Goal: Task Accomplishment & Management: Use online tool/utility

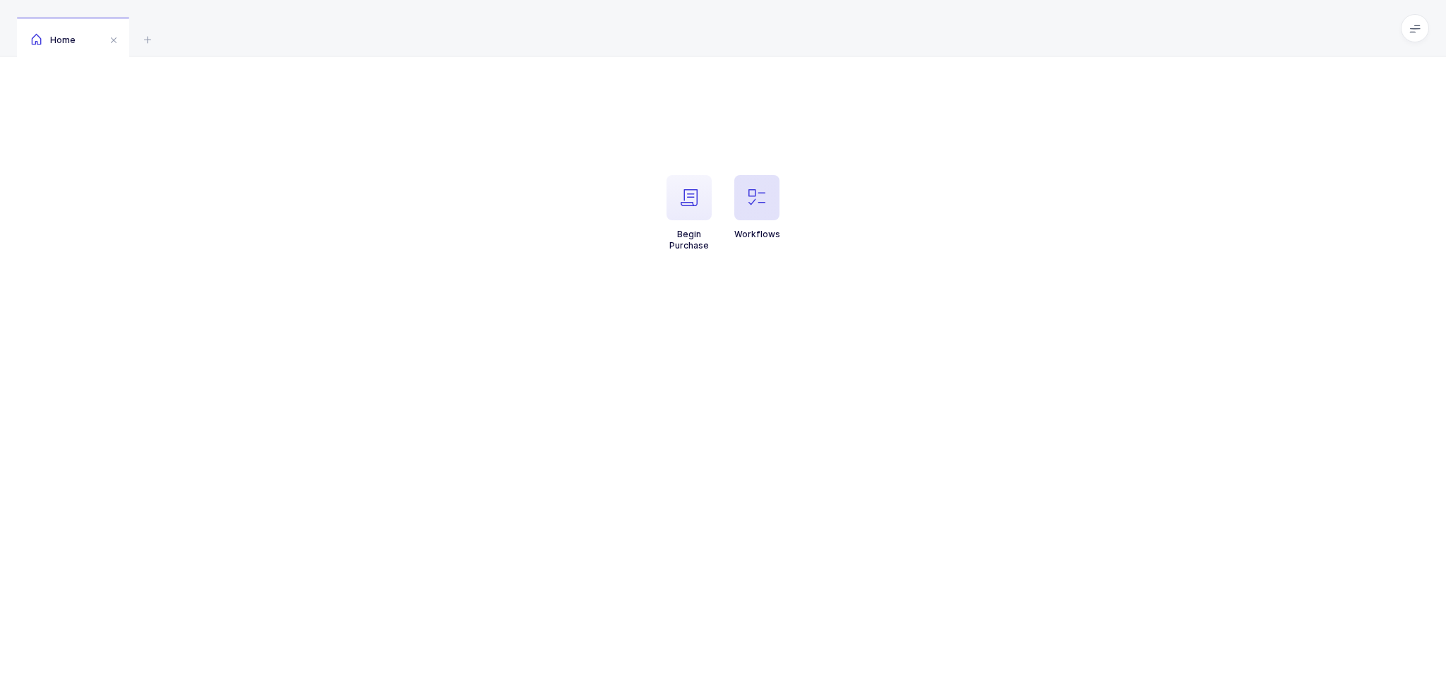
click at [747, 189] on span "button" at bounding box center [756, 197] width 45 height 45
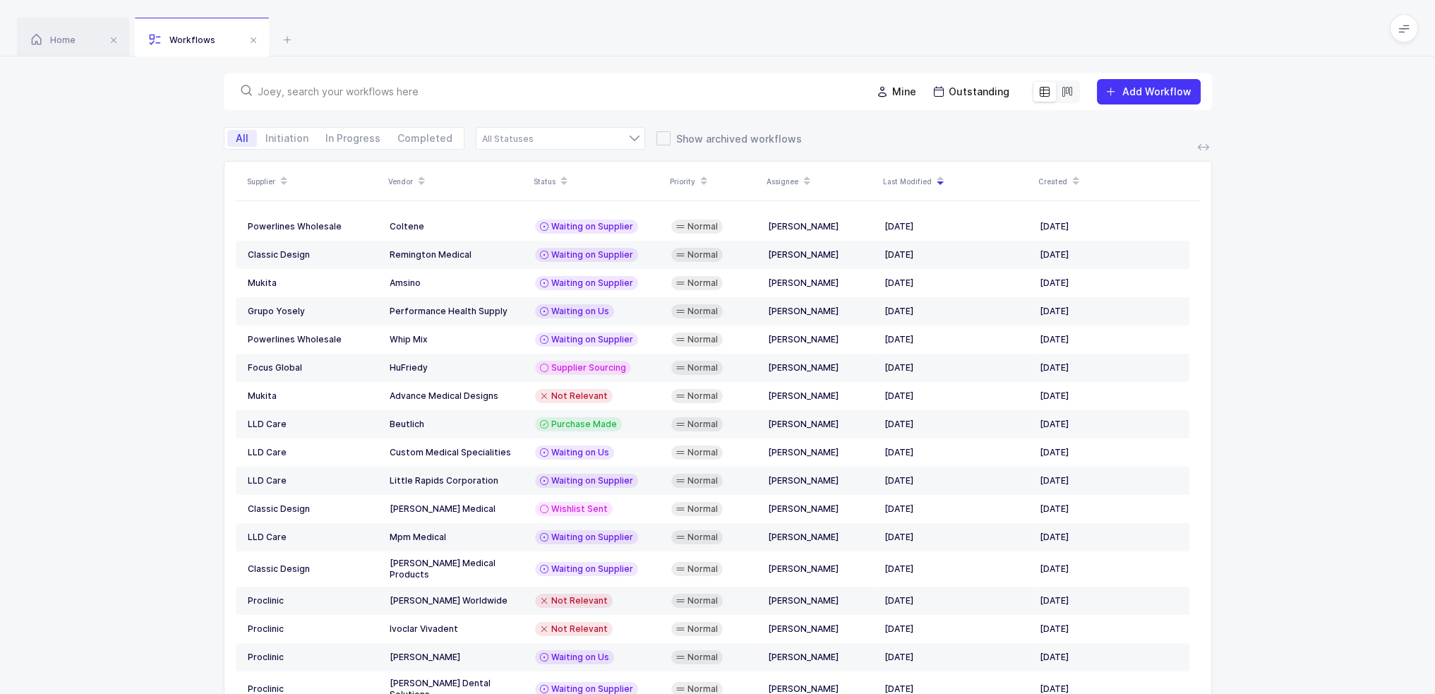
click at [587, 92] on input "text" at bounding box center [556, 92] width 597 height 14
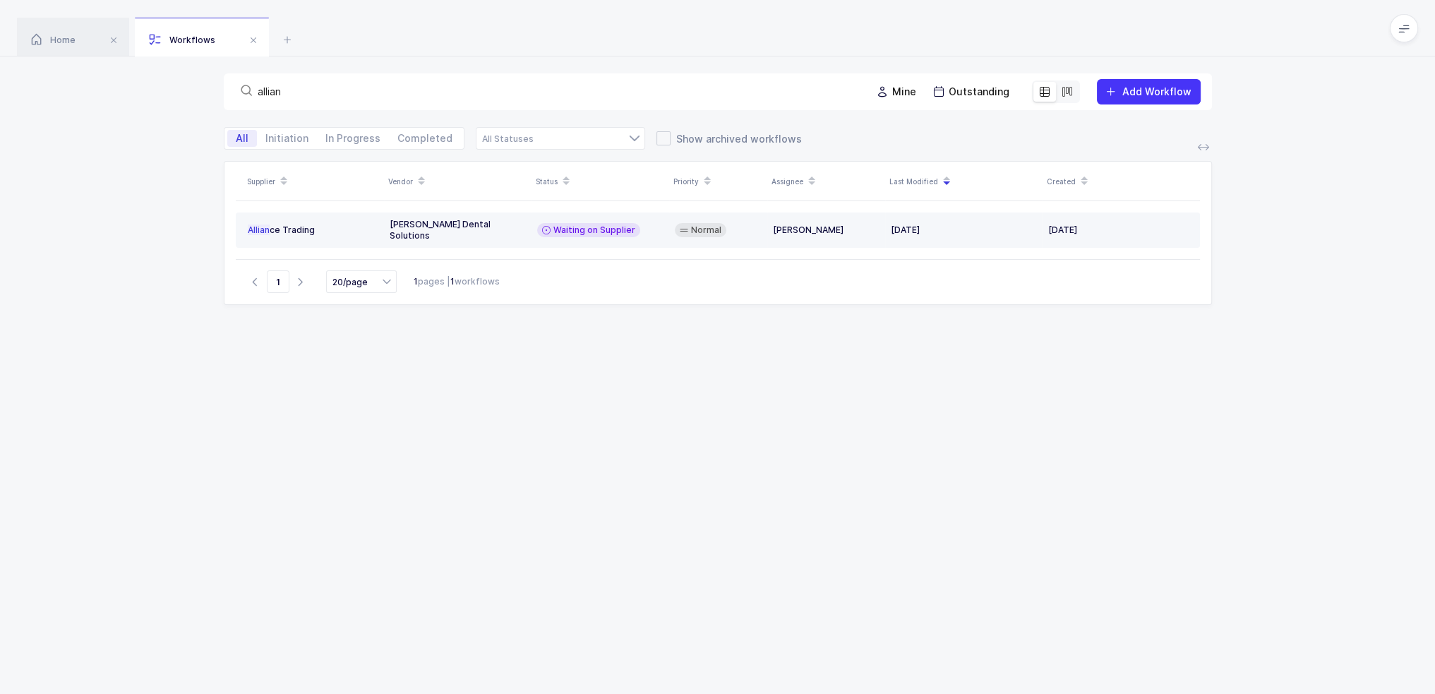
type input "allian"
click at [463, 234] on td "Garrison Dental Solutions" at bounding box center [458, 230] width 148 height 35
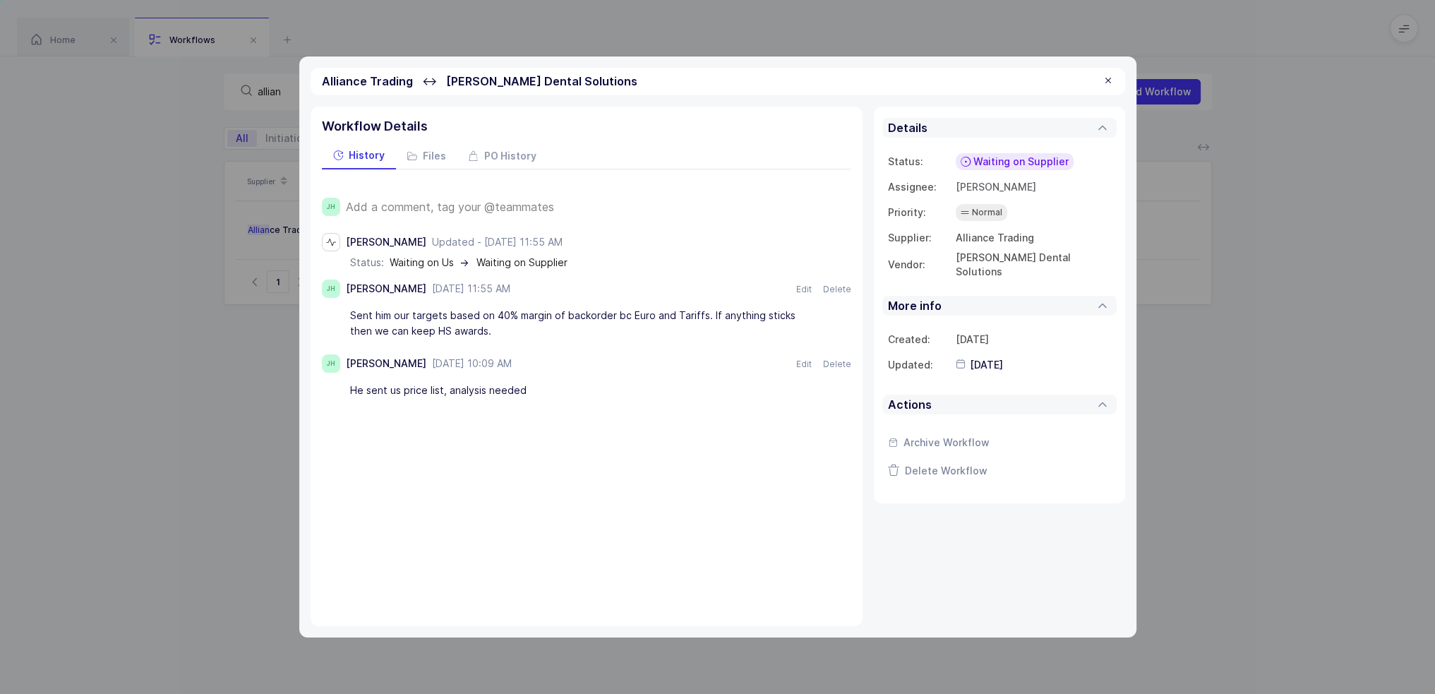
click at [457, 203] on span "Add a comment, tag your @teammates" at bounding box center [450, 207] width 208 height 13
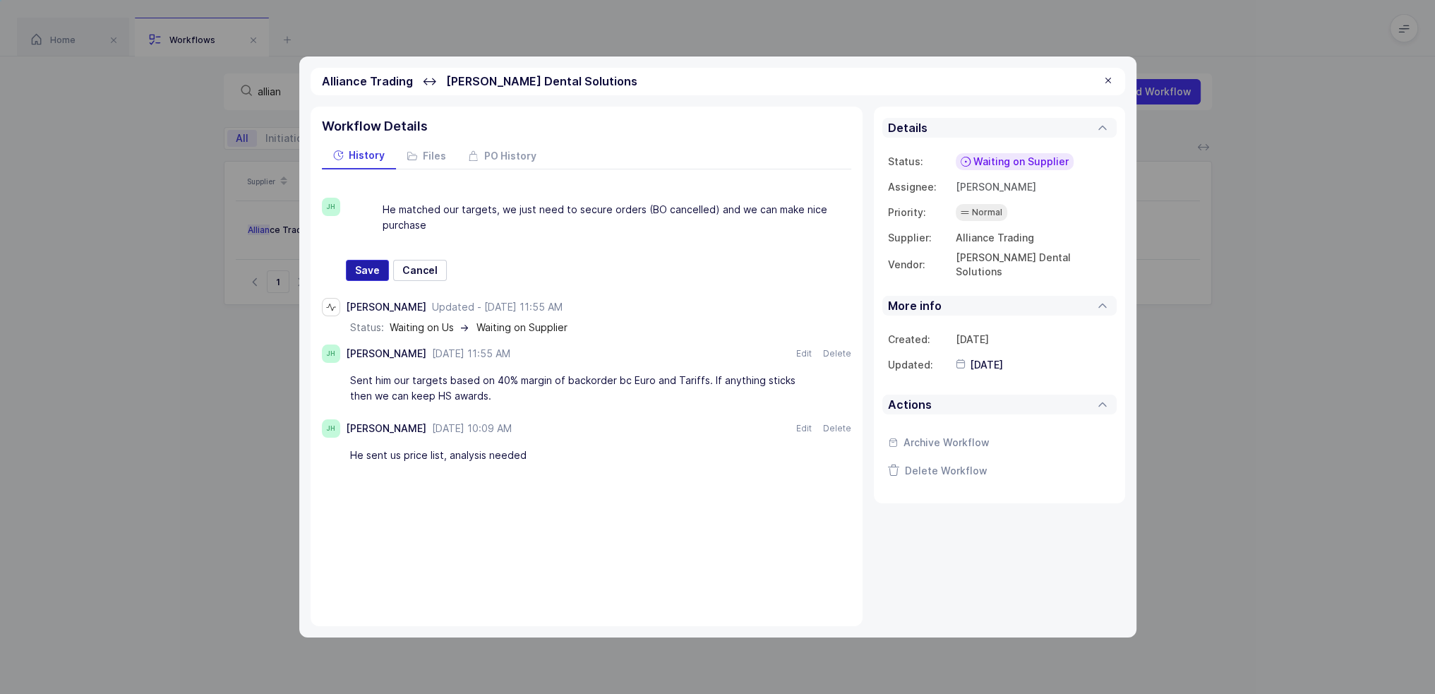
click at [375, 264] on span "Save" at bounding box center [367, 270] width 25 height 14
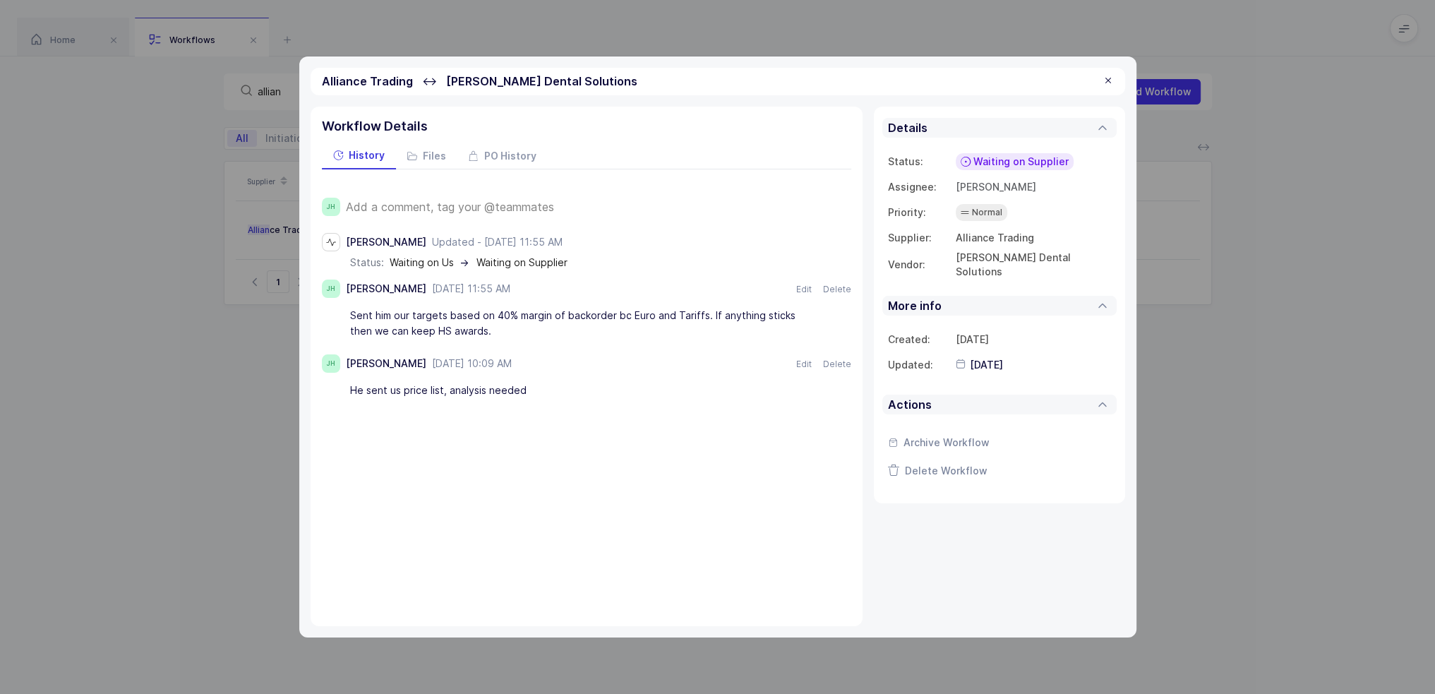
type input "[DATE]"
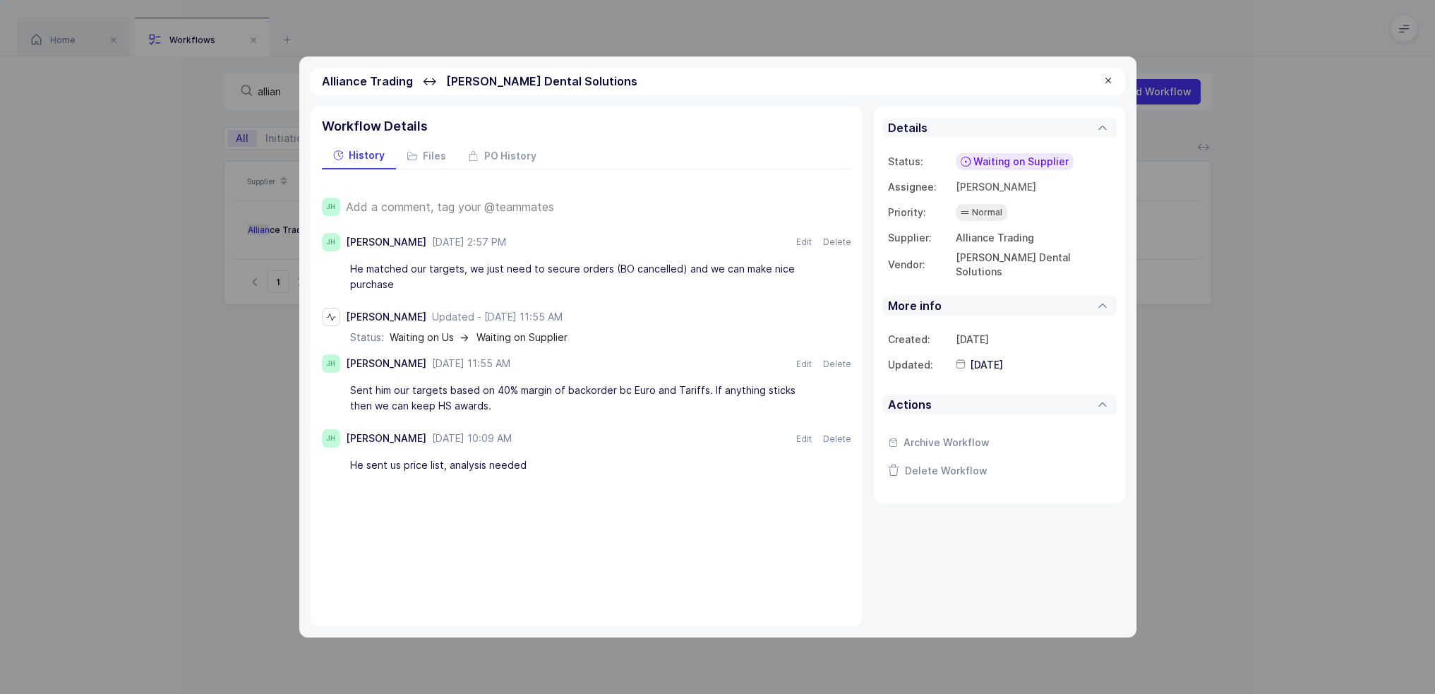
click at [1001, 167] on span "Waiting on Supplier" at bounding box center [1021, 162] width 95 height 14
click at [1011, 292] on span "Waiting on Us" at bounding box center [992, 294] width 67 height 14
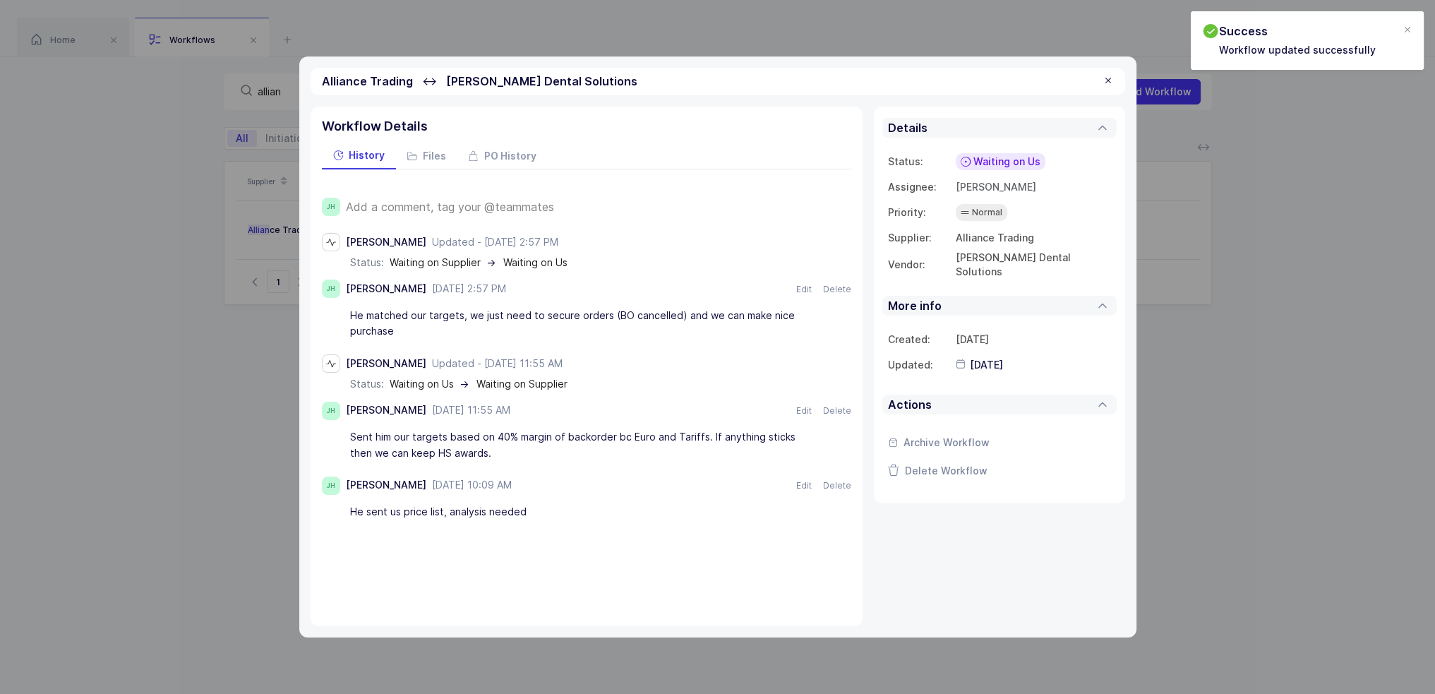
click at [1107, 84] on div at bounding box center [1108, 81] width 11 height 13
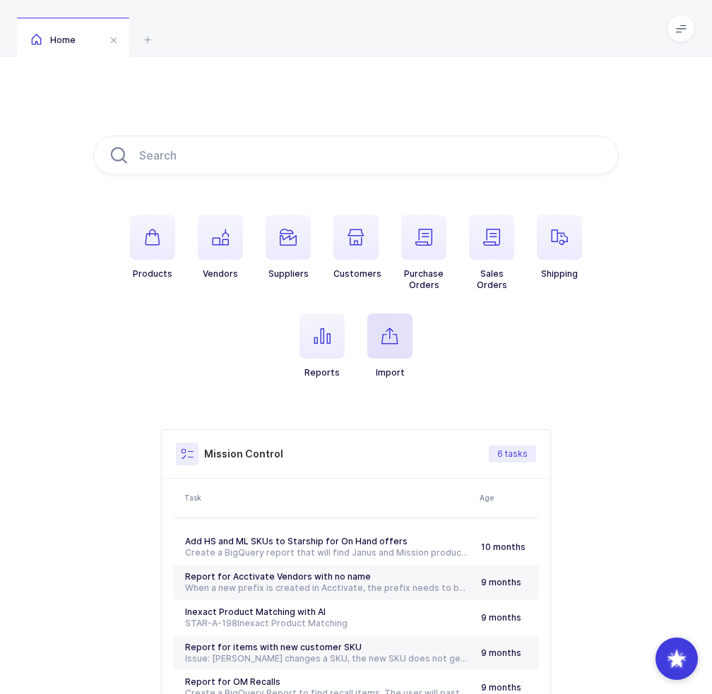
click at [395, 340] on icon "button" at bounding box center [389, 336] width 17 height 17
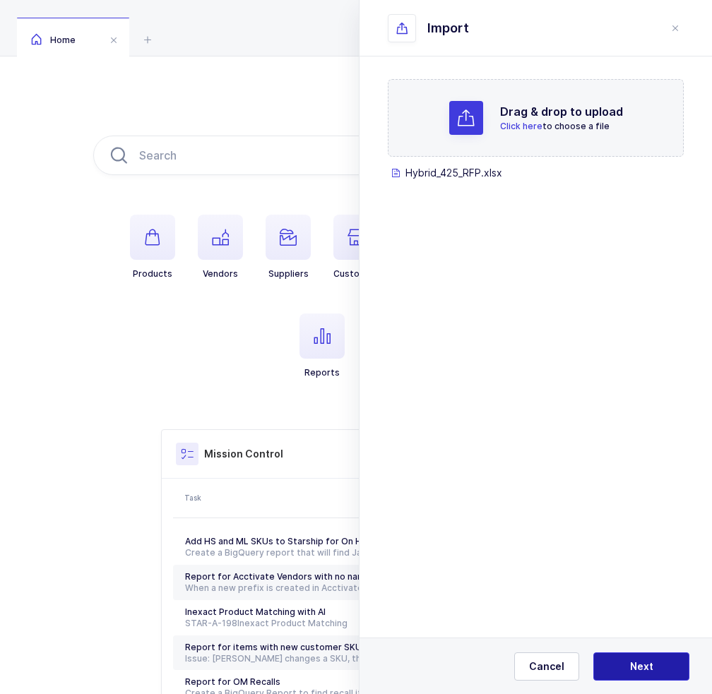
click at [633, 671] on span "Next" at bounding box center [641, 666] width 23 height 14
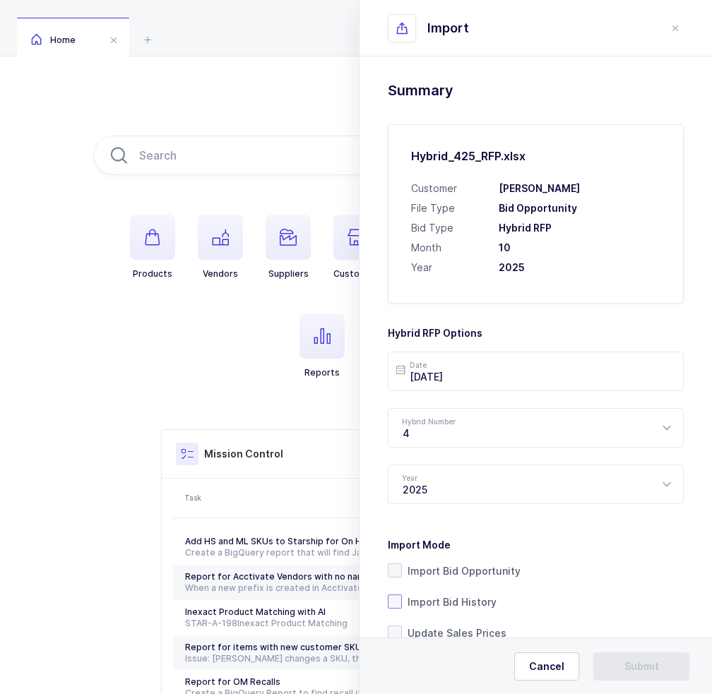
click at [449, 604] on span "Import Bid History" at bounding box center [449, 601] width 95 height 13
click at [402, 595] on input "Import Bid History" at bounding box center [402, 595] width 0 height 0
click at [501, 434] on div "4" at bounding box center [536, 428] width 296 height 40
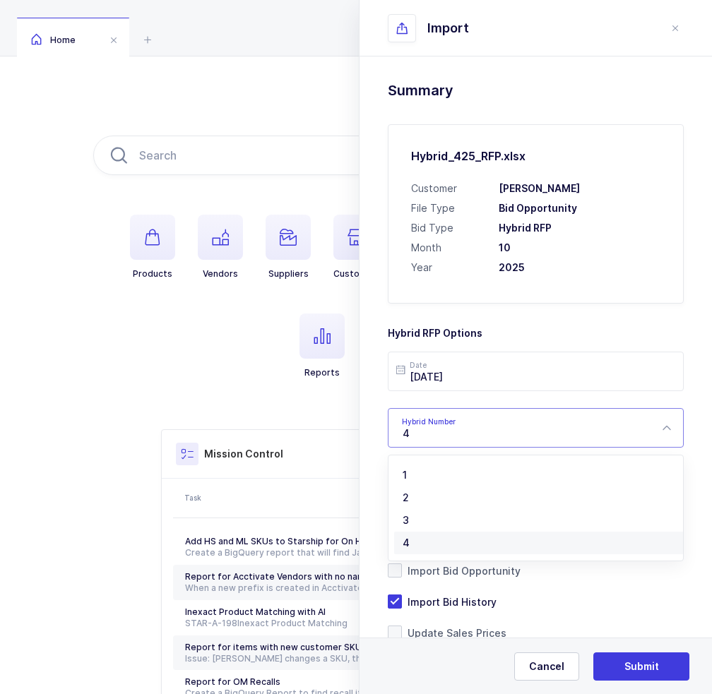
click at [650, 276] on div "Hybrid_425_RFP.xlsx Customer [PERSON_NAME] File Type Bid Opportunity Bid Type H…" at bounding box center [536, 213] width 296 height 179
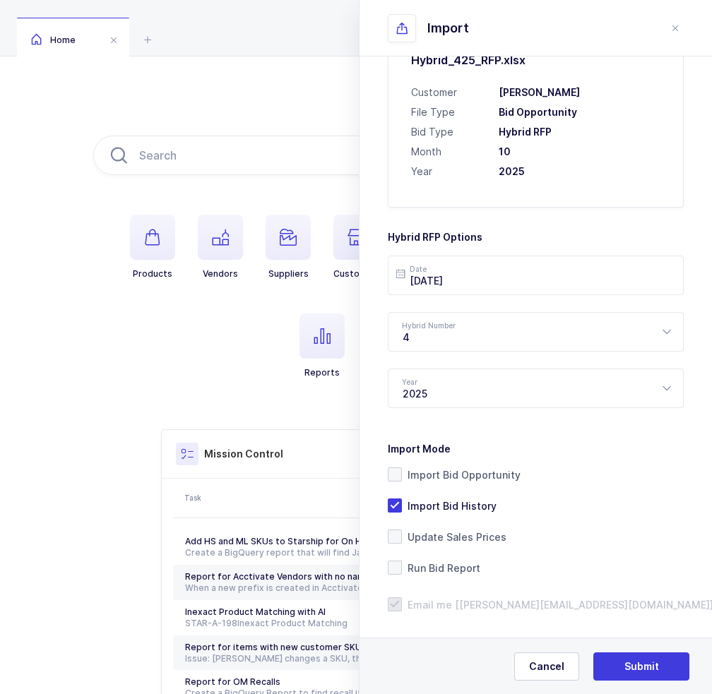
scroll to position [109, 0]
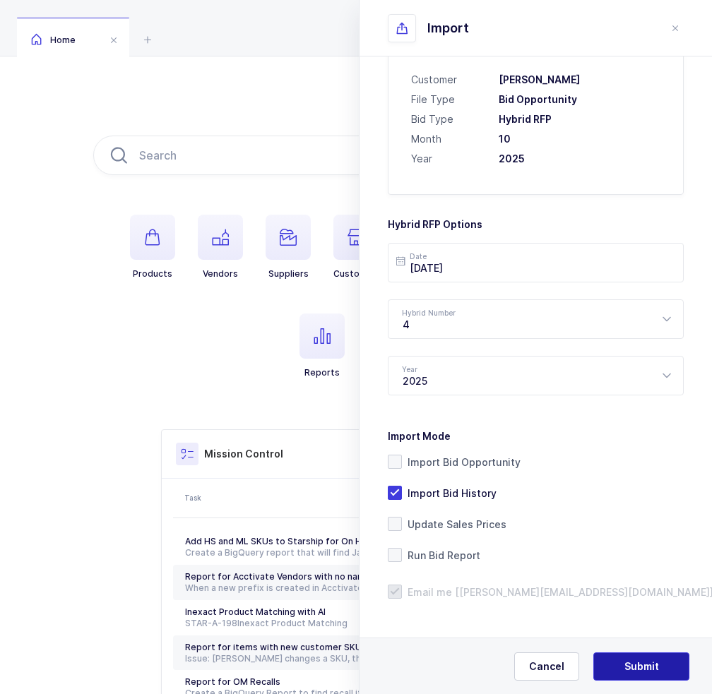
click at [640, 670] on span "Submit" at bounding box center [641, 666] width 35 height 14
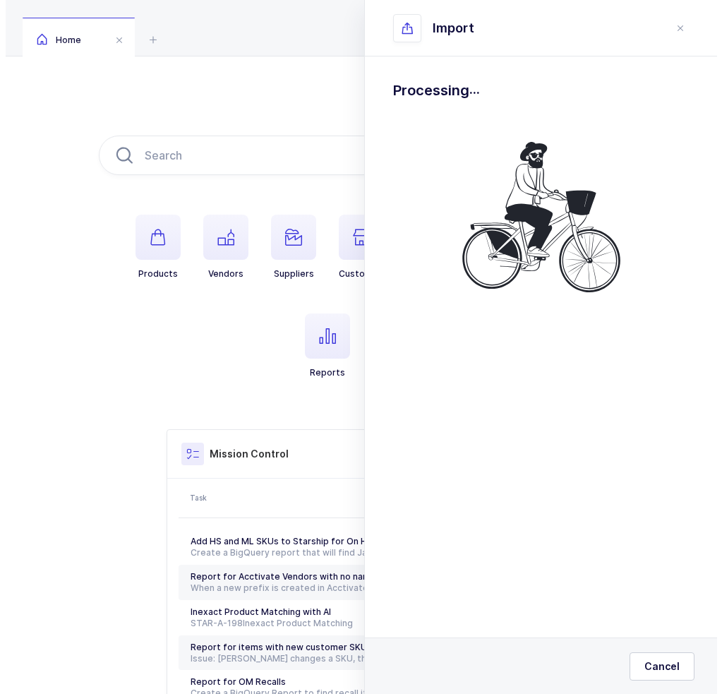
scroll to position [0, 0]
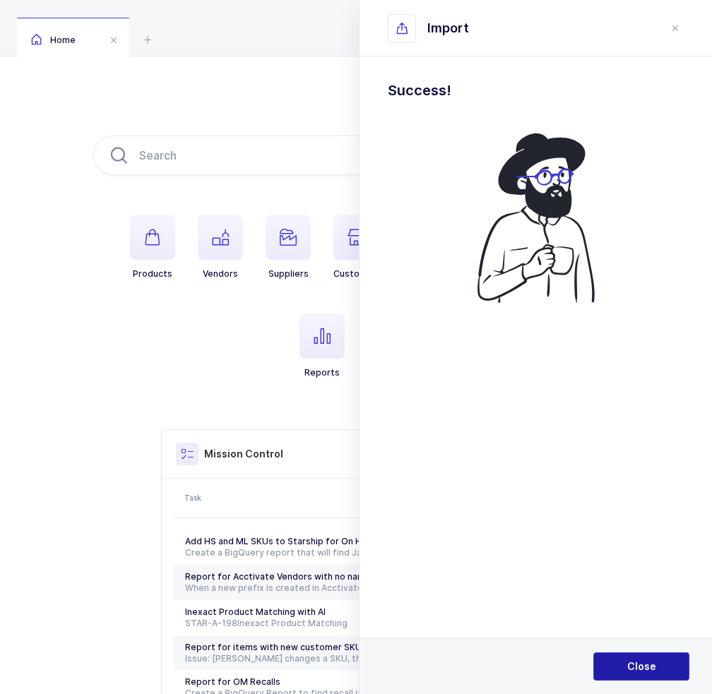
click at [640, 669] on span "Close" at bounding box center [641, 666] width 29 height 14
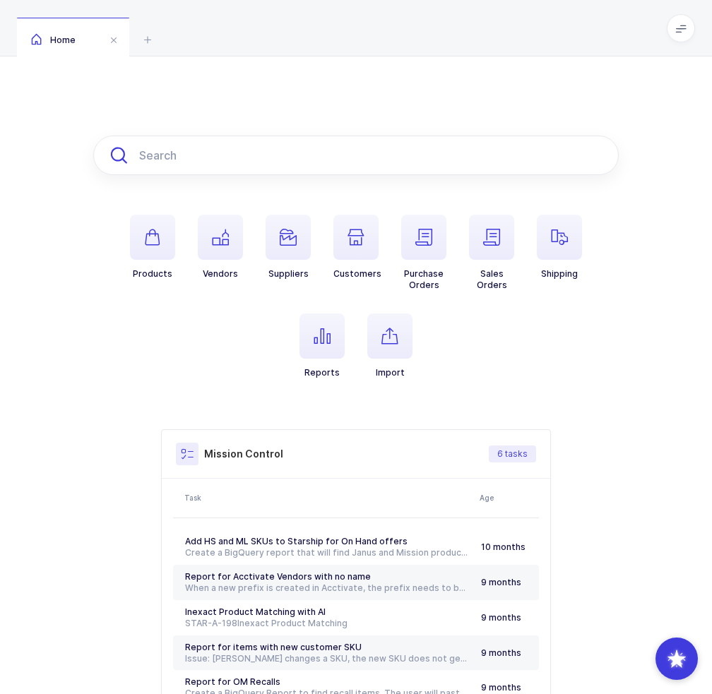
click at [227, 157] on input "text" at bounding box center [355, 156] width 525 height 40
paste input "1085736"
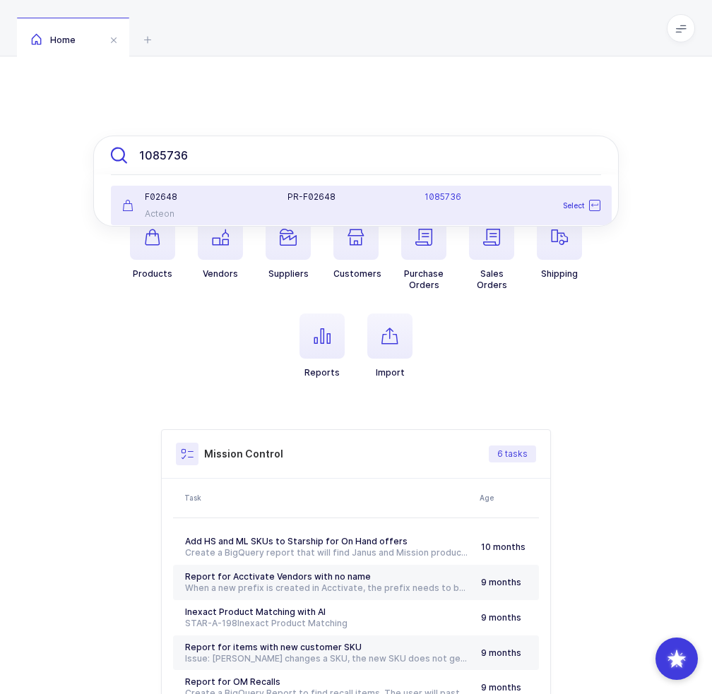
type input "1085736"
click at [294, 200] on div "PR-F02648" at bounding box center [347, 196] width 121 height 11
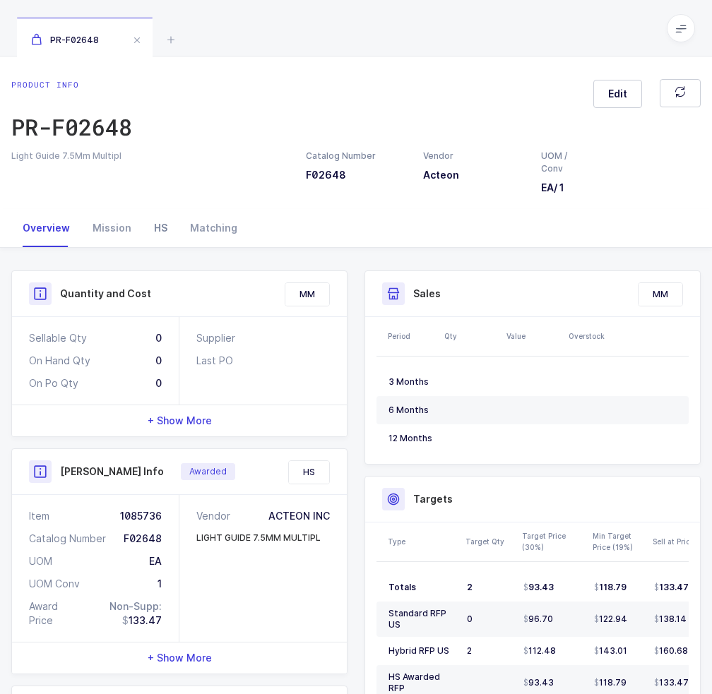
click at [160, 232] on div "HS" at bounding box center [161, 228] width 36 height 38
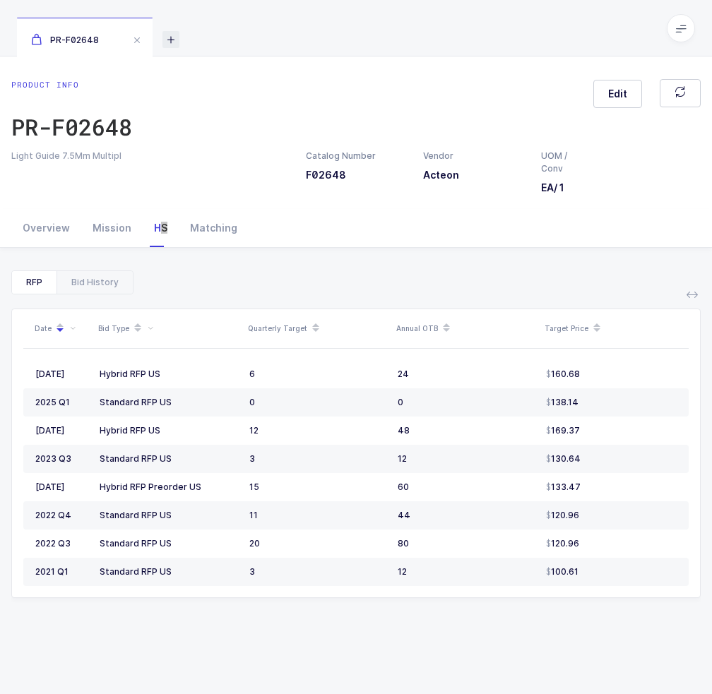
click at [171, 44] on icon at bounding box center [170, 39] width 17 height 17
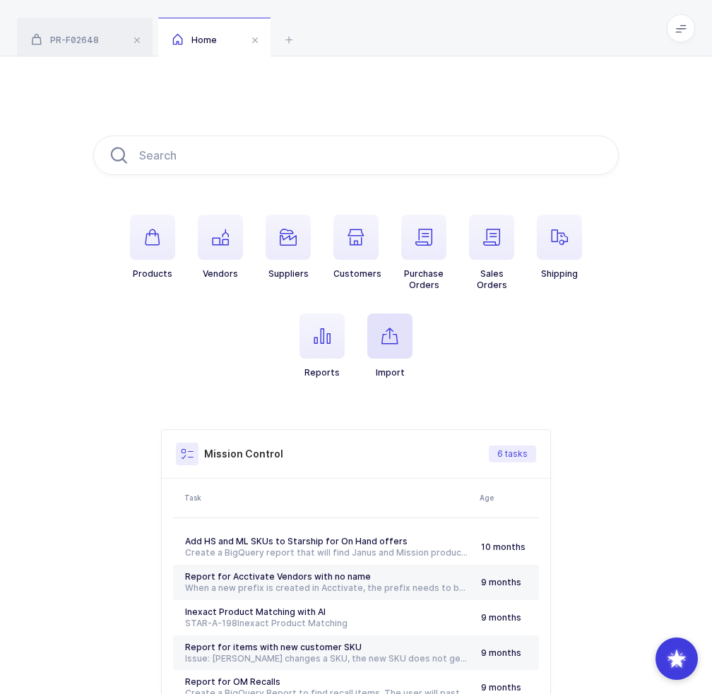
click at [390, 331] on icon "button" at bounding box center [389, 336] width 17 height 17
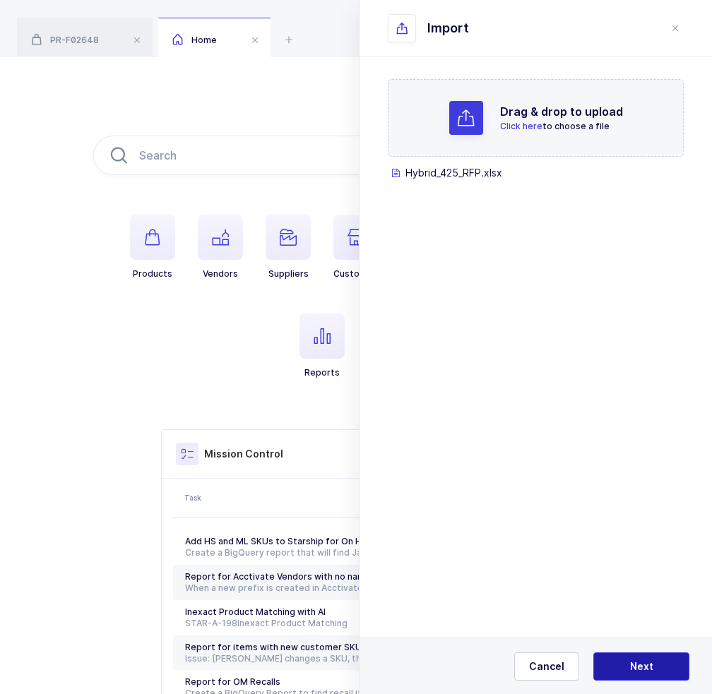
click at [625, 672] on button "Next" at bounding box center [641, 666] width 96 height 28
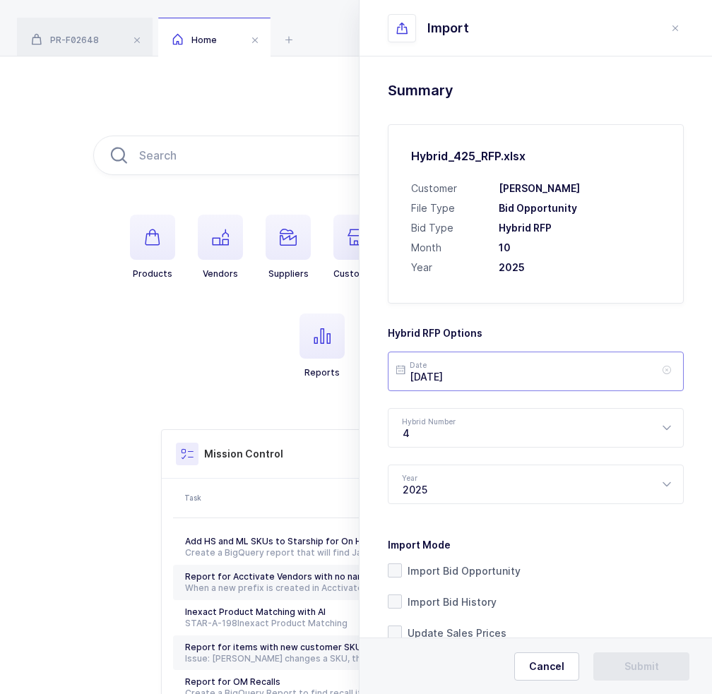
click at [496, 374] on input "[DATE]" at bounding box center [536, 372] width 296 height 40
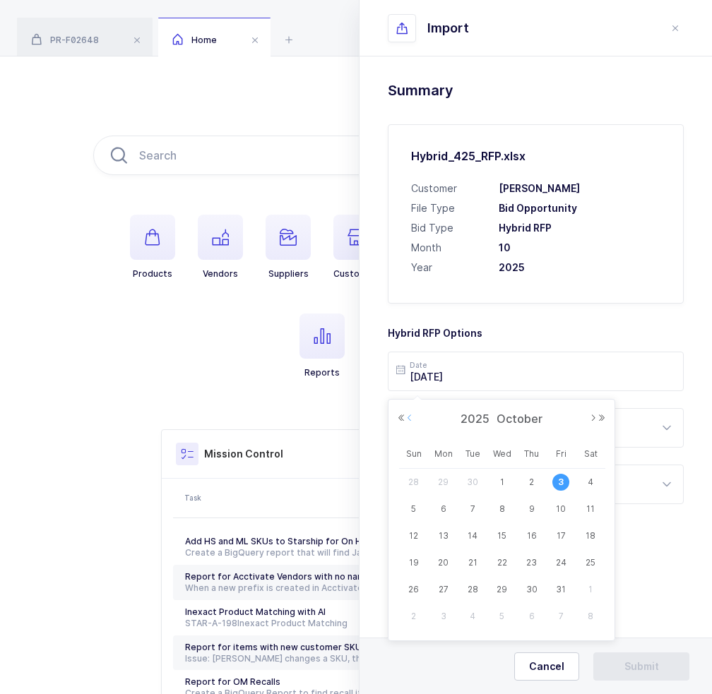
click at [410, 417] on button "Previous Month" at bounding box center [409, 418] width 8 height 8
click at [441, 585] on span "29" at bounding box center [443, 589] width 17 height 17
type input "[DATE]"
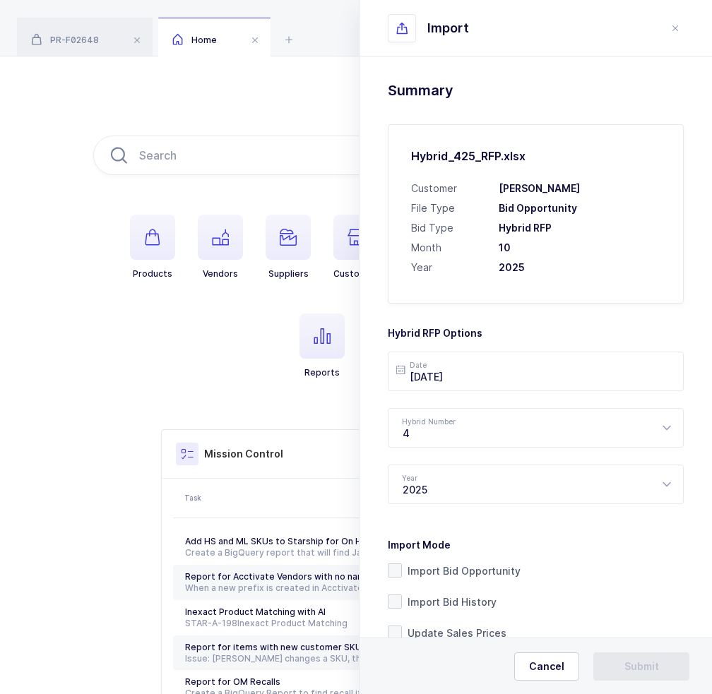
click at [686, 516] on div "Drag & drop to upload Click here to choose a file Hybrid_425_RFP.xlsx press del…" at bounding box center [535, 429] width 352 height 747
click at [534, 275] on div "Hybrid_425_RFP.xlsx Customer [PERSON_NAME] File Type Bid Opportunity Bid Type H…" at bounding box center [536, 213] width 296 height 179
click at [674, 28] on icon "close drawer" at bounding box center [674, 28] width 11 height 11
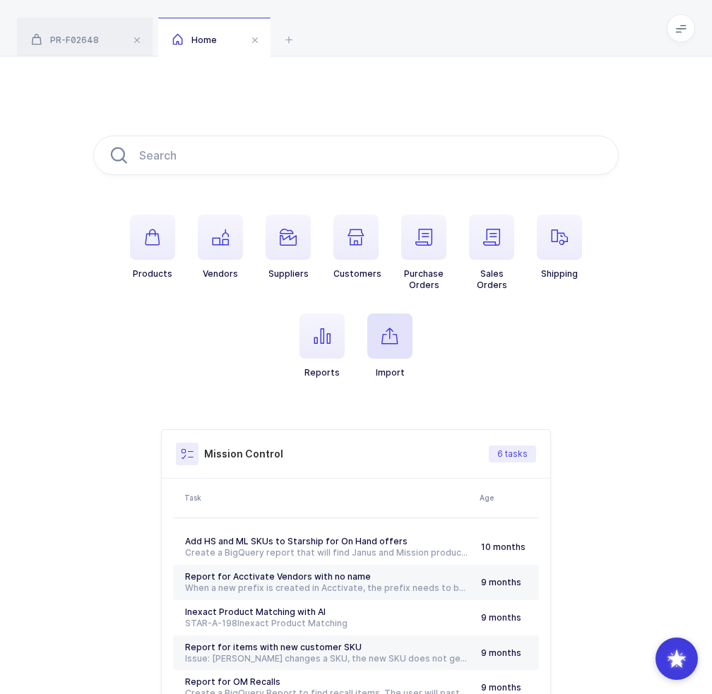
click at [396, 338] on icon "button" at bounding box center [389, 336] width 17 height 17
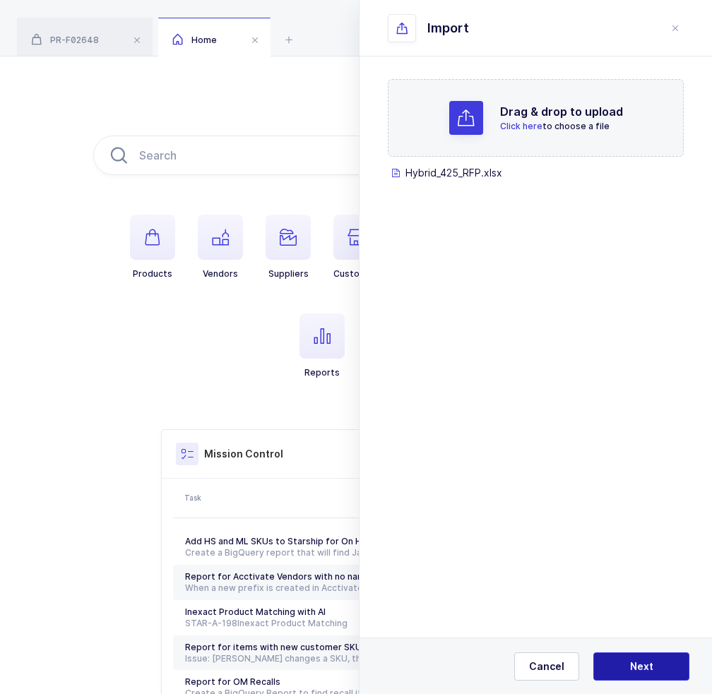
click at [669, 666] on button "Next" at bounding box center [641, 666] width 96 height 28
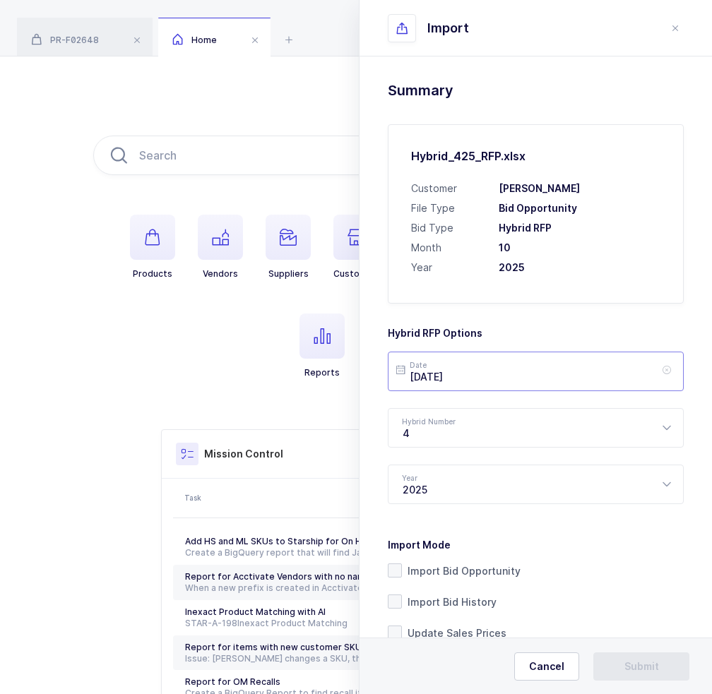
click at [483, 363] on input "[DATE]" at bounding box center [536, 372] width 296 height 40
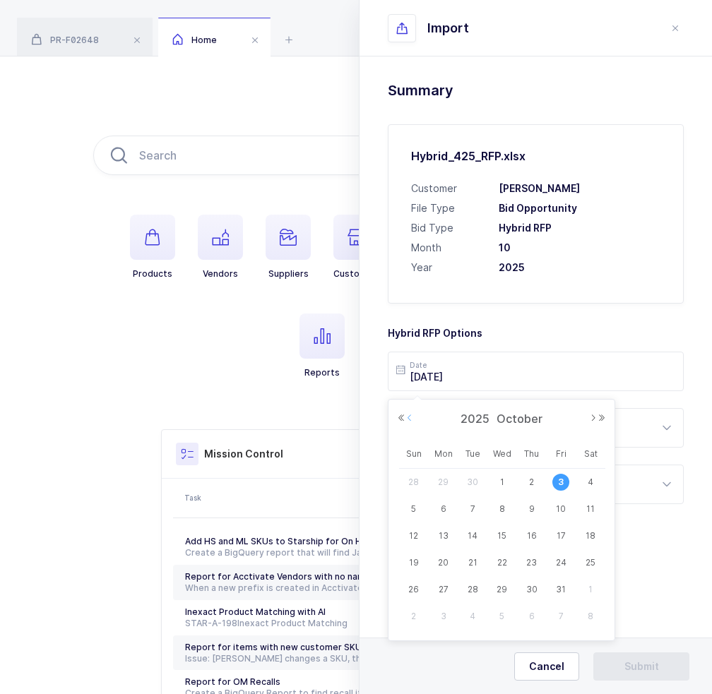
click at [410, 419] on button "Previous Month" at bounding box center [409, 418] width 8 height 8
click at [440, 534] on span "15" at bounding box center [443, 535] width 17 height 17
type input "[DATE]"
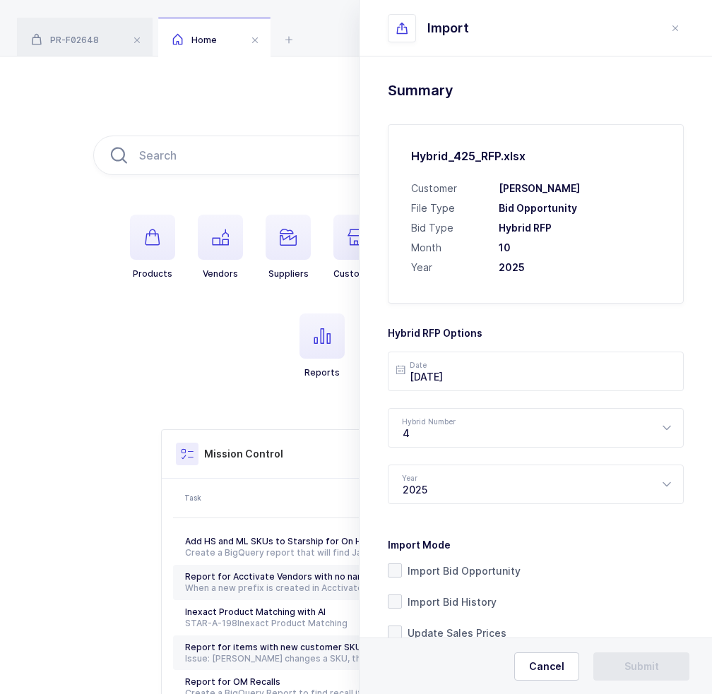
click at [573, 306] on form "Hybrid RFP Options Date [DATE] Hybrid Number 4 1 2 3 4 Year [DATE] 2024 2025 20…" at bounding box center [536, 506] width 296 height 404
click at [657, 371] on icon at bounding box center [666, 372] width 18 height 40
click at [596, 323] on h3 "Hybrid RFP Options" at bounding box center [536, 327] width 296 height 25
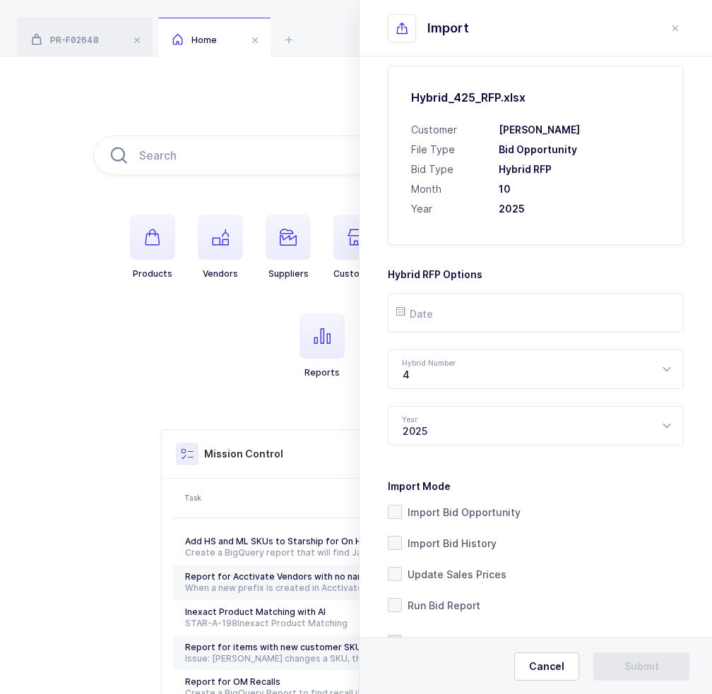
scroll to position [109, 0]
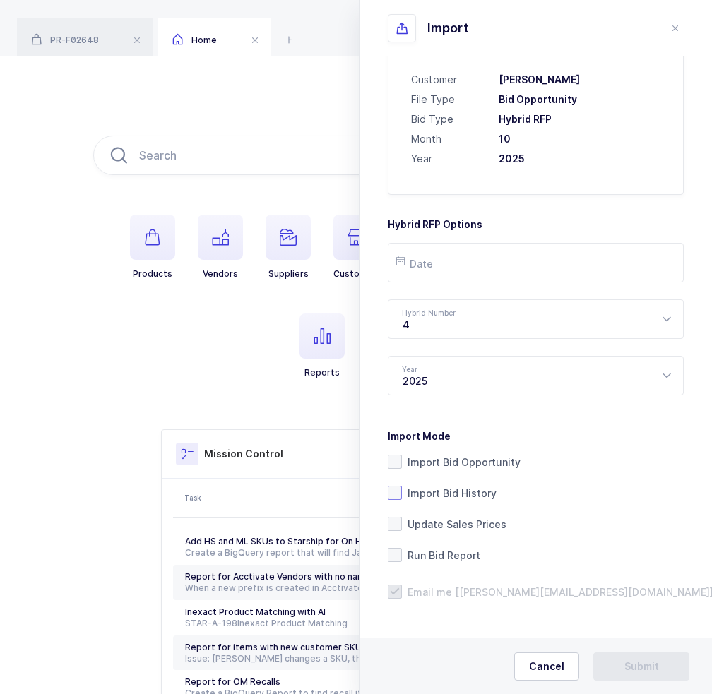
click at [468, 491] on span "Import Bid History" at bounding box center [449, 492] width 95 height 13
click at [402, 486] on input "Import Bid History" at bounding box center [402, 486] width 0 height 0
click at [468, 491] on span "Import Bid History" at bounding box center [449, 492] width 95 height 13
click at [402, 486] on input "Import Bid History" at bounding box center [402, 486] width 0 height 0
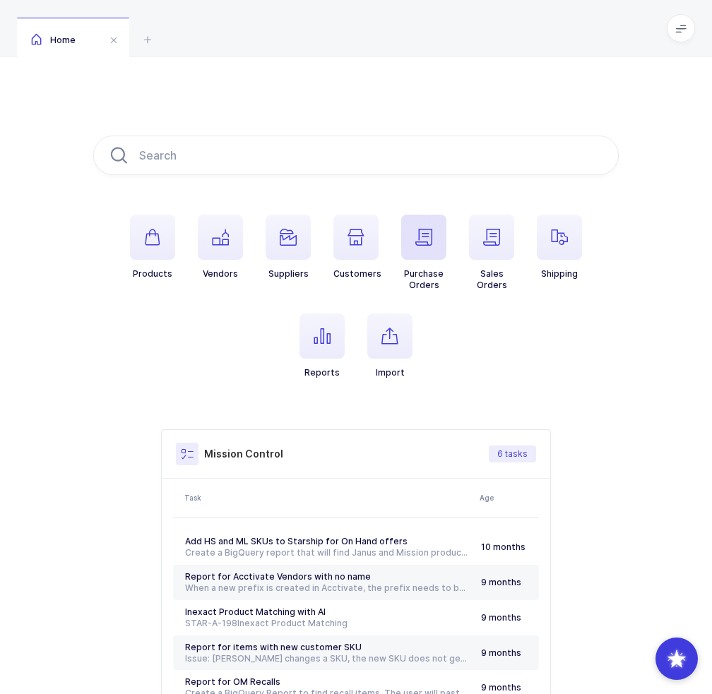
click at [432, 256] on span "button" at bounding box center [423, 237] width 45 height 45
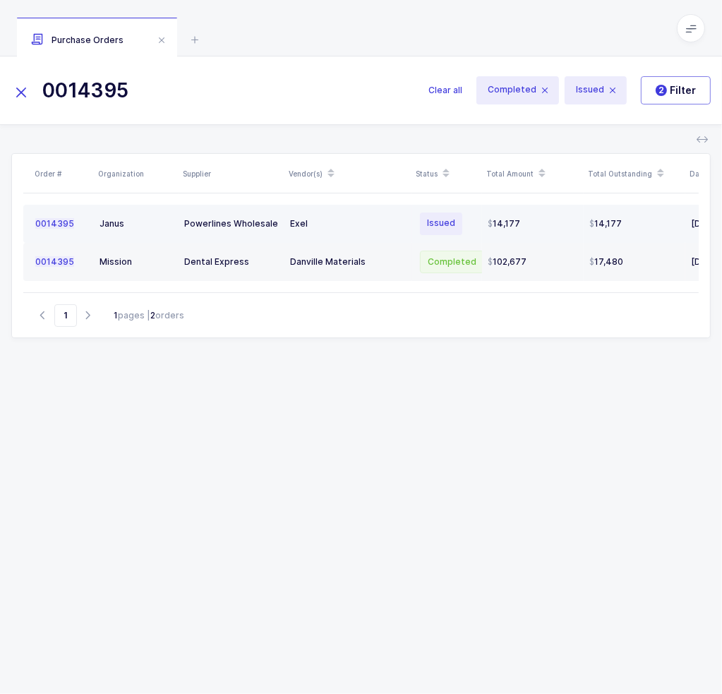
type input "0014395"
click at [283, 217] on td "P o w e r l i n e s W h o l e s a l e" at bounding box center [232, 224] width 106 height 38
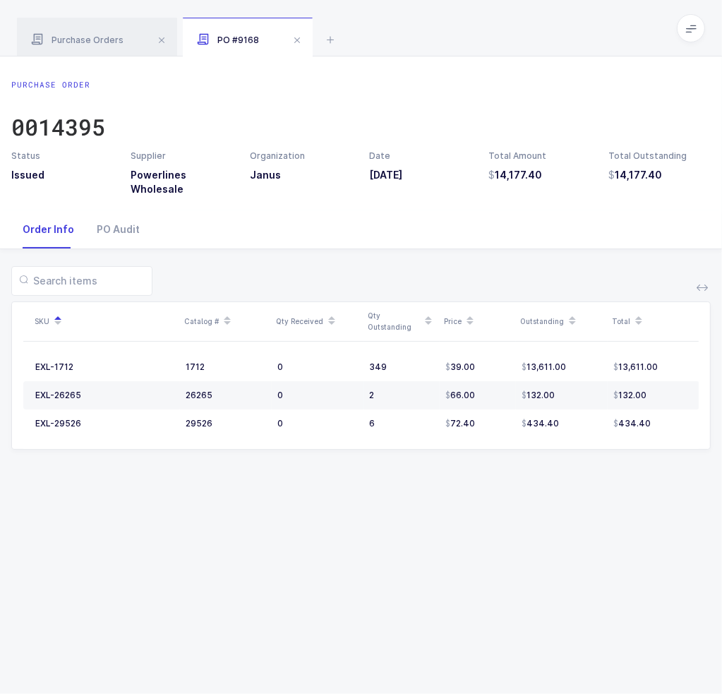
drag, startPoint x: 530, startPoint y: 481, endPoint x: 537, endPoint y: 496, distance: 16.8
click at [537, 496] on div "Purchase Order 0014395 Status Issued Supplier Powerlines Wholesale Organization…" at bounding box center [361, 375] width 722 height 638
click at [330, 38] on icon at bounding box center [331, 39] width 17 height 17
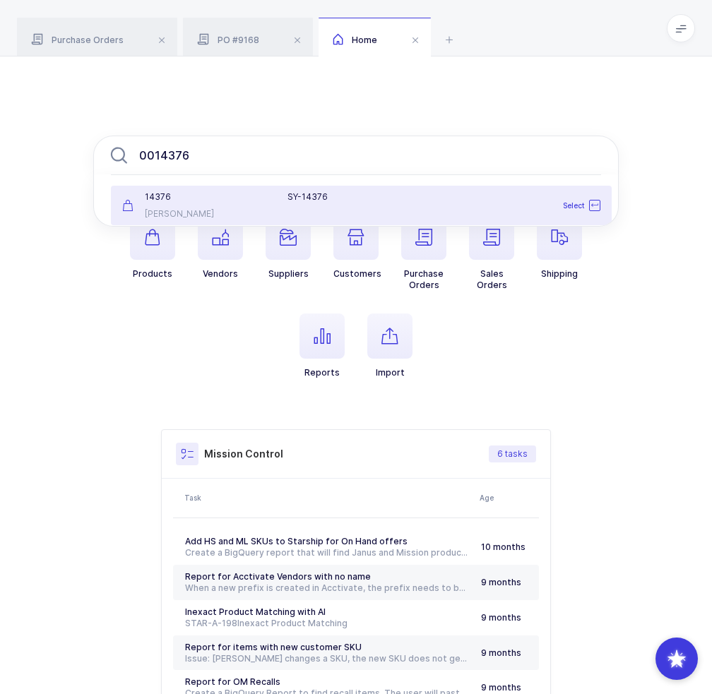
type input "0014376"
click at [311, 200] on div "S Y - 1 4 3 7 6" at bounding box center [347, 196] width 121 height 11
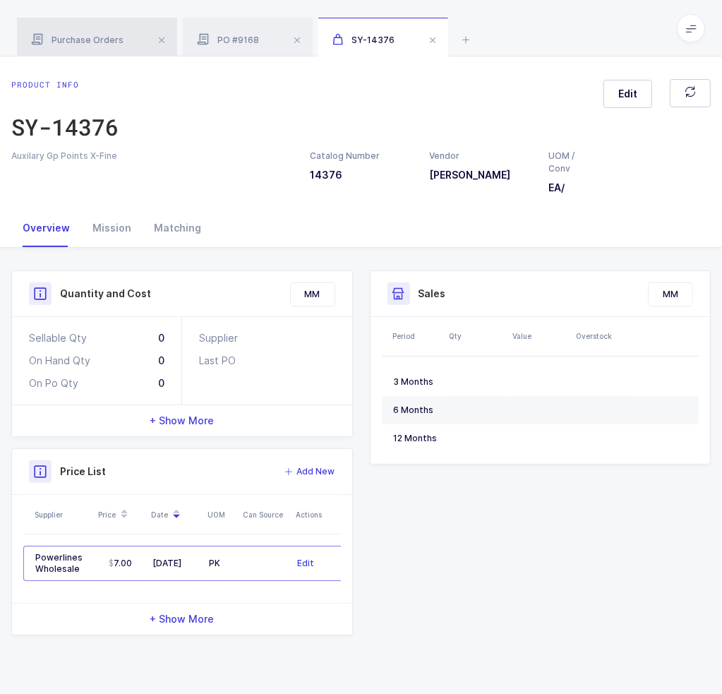
click at [124, 40] on div "Purchase Orders" at bounding box center [97, 38] width 160 height 40
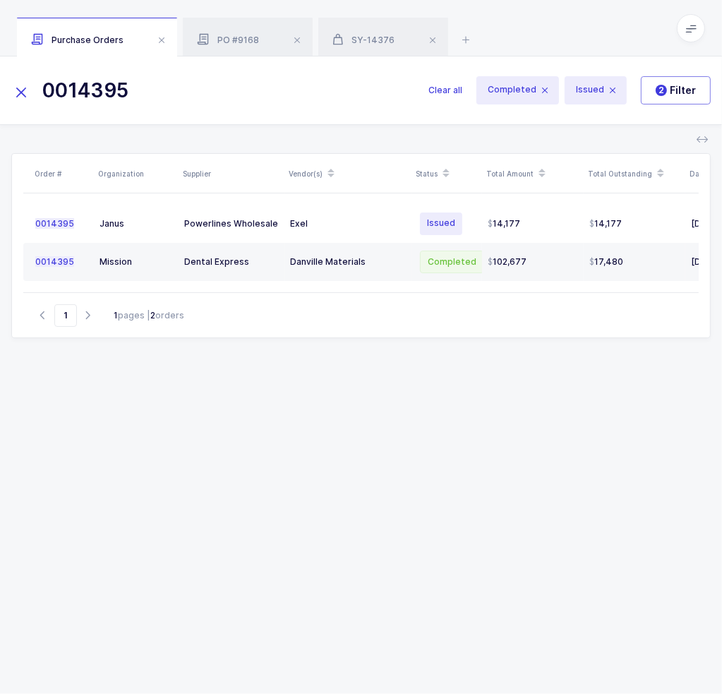
drag, startPoint x: 161, startPoint y: 99, endPoint x: 26, endPoint y: 90, distance: 135.2
click at [26, 90] on div "0014395" at bounding box center [219, 90] width 417 height 34
paste input "76"
type input "0014376"
